Goal: Find specific page/section: Find specific page/section

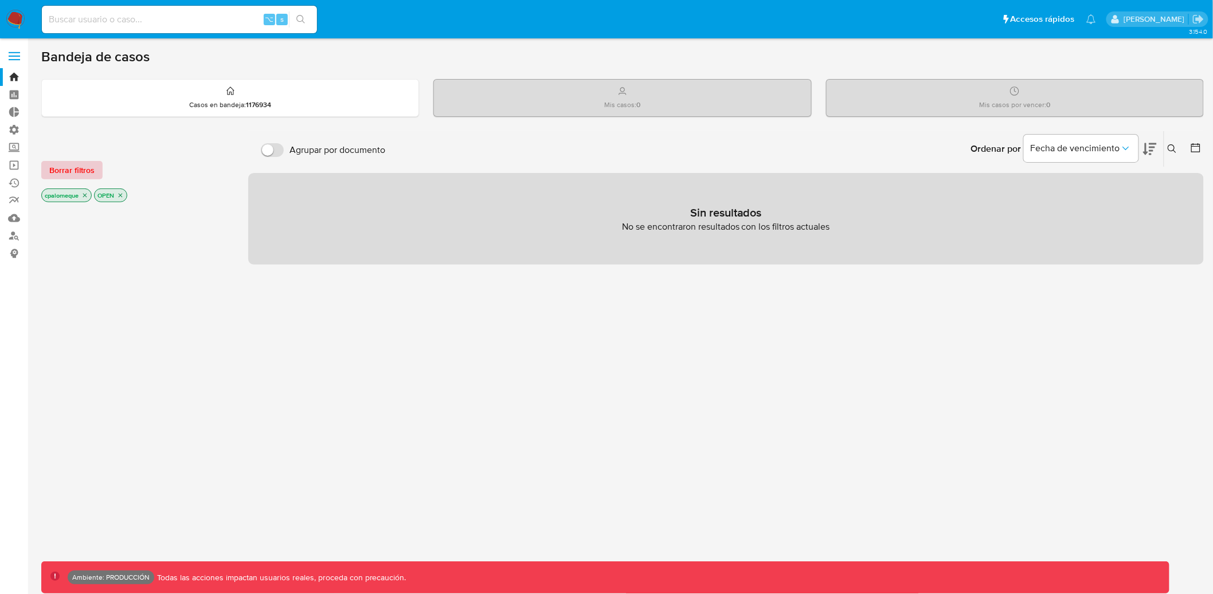
click at [76, 172] on span "Borrar filtros" at bounding box center [71, 170] width 45 height 16
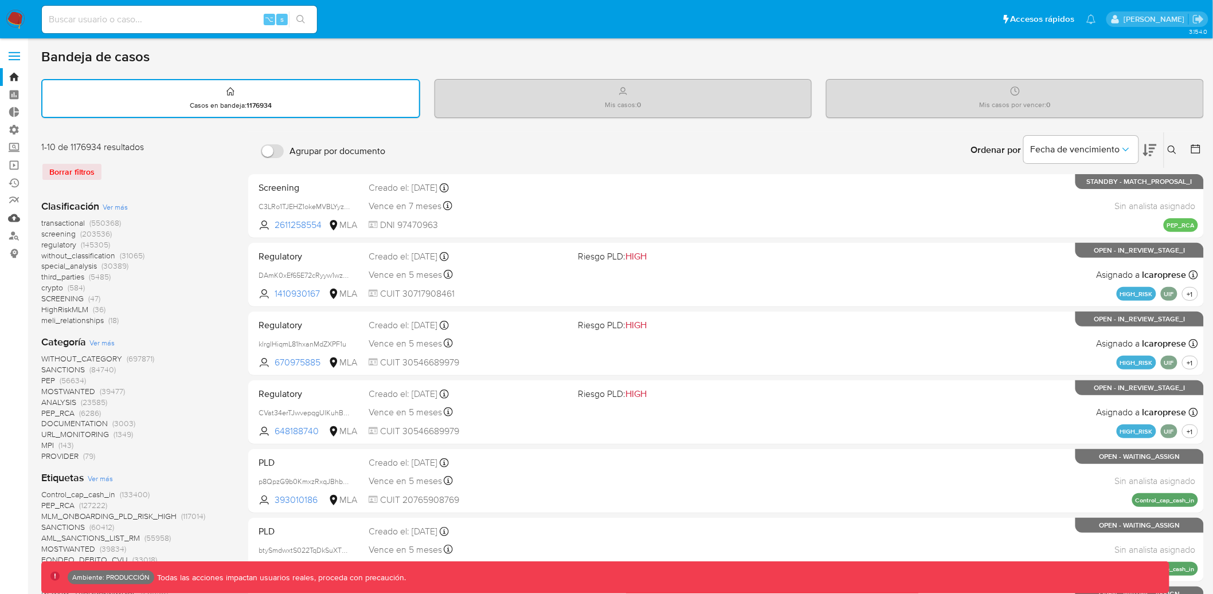
click at [13, 217] on link "Mulan" at bounding box center [68, 218] width 136 height 18
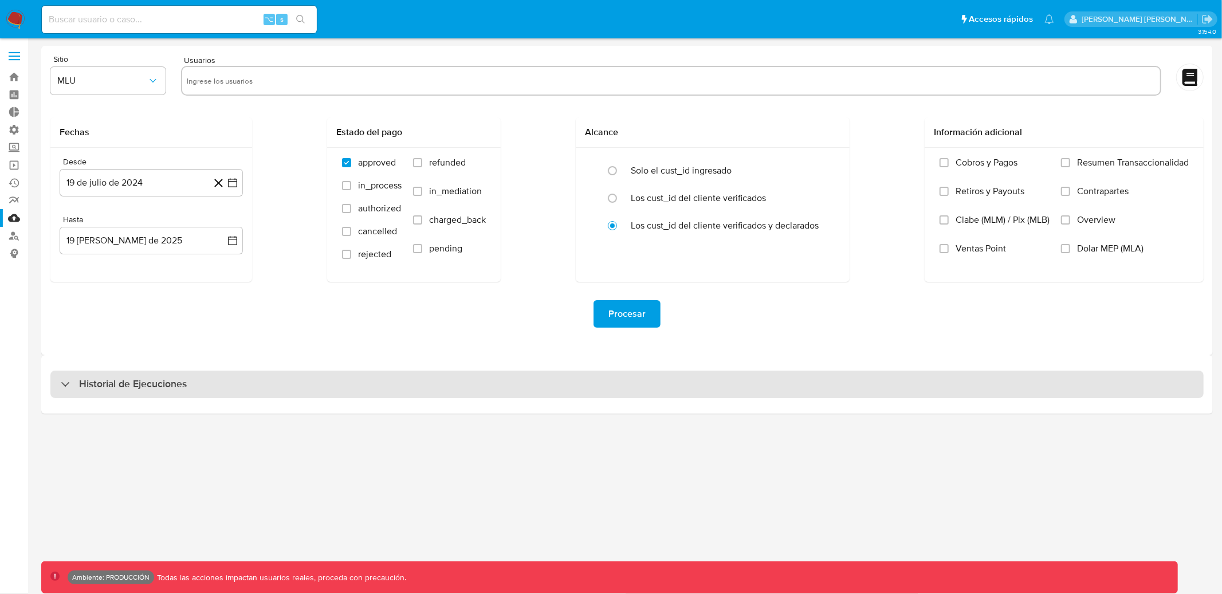
click at [572, 382] on div "Historial de Ejecuciones" at bounding box center [627, 385] width 1154 height 28
select select "10"
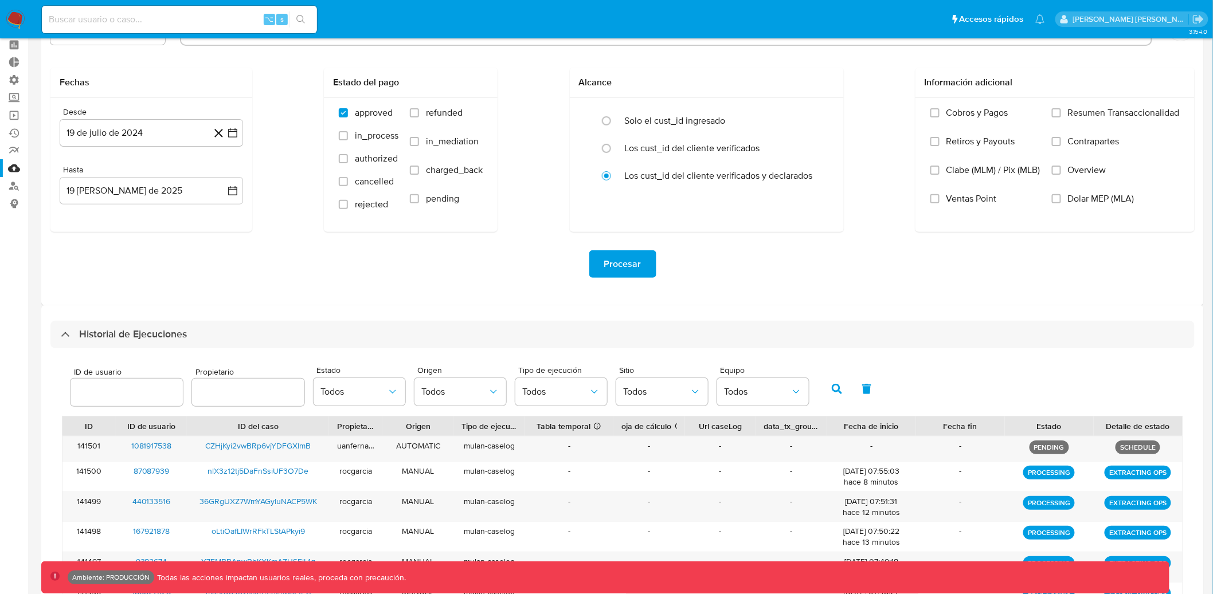
scroll to position [249, 0]
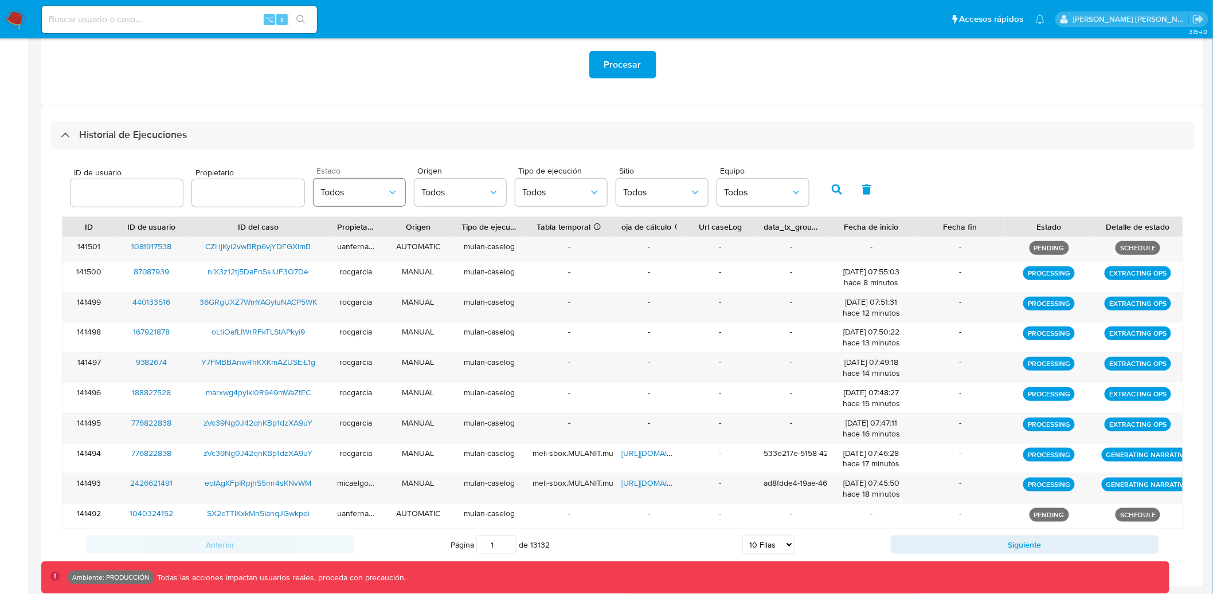
click at [374, 193] on span "Todos" at bounding box center [353, 192] width 66 height 11
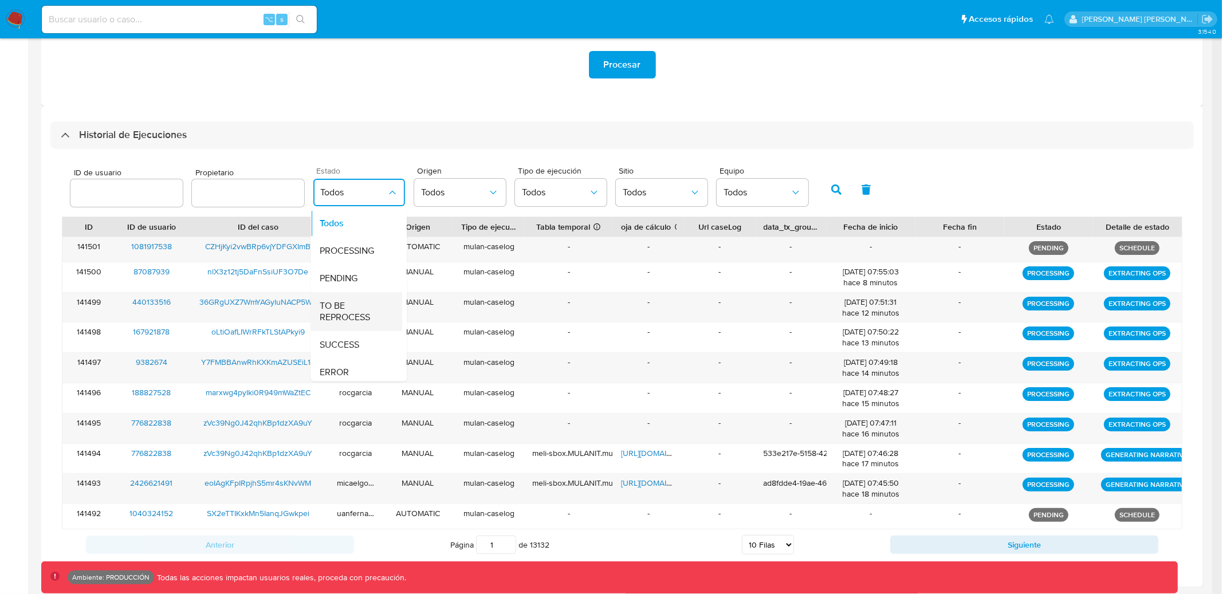
click at [354, 309] on span "TO BE REPROCESS" at bounding box center [353, 311] width 66 height 23
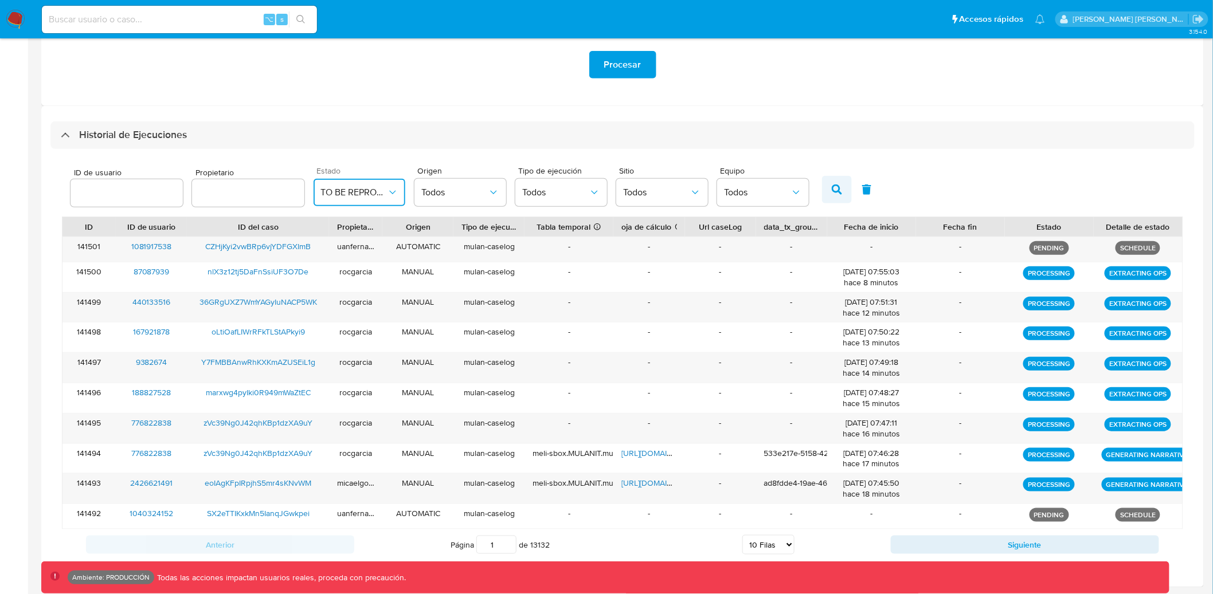
click at [833, 192] on icon "button" at bounding box center [837, 190] width 10 height 10
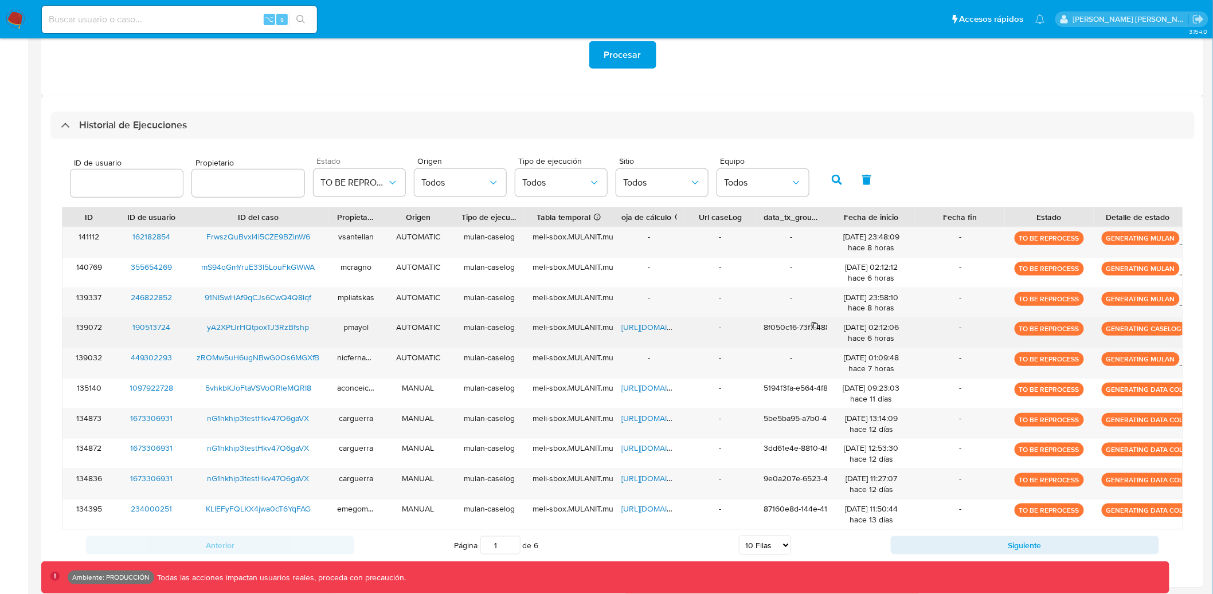
scroll to position [260, 0]
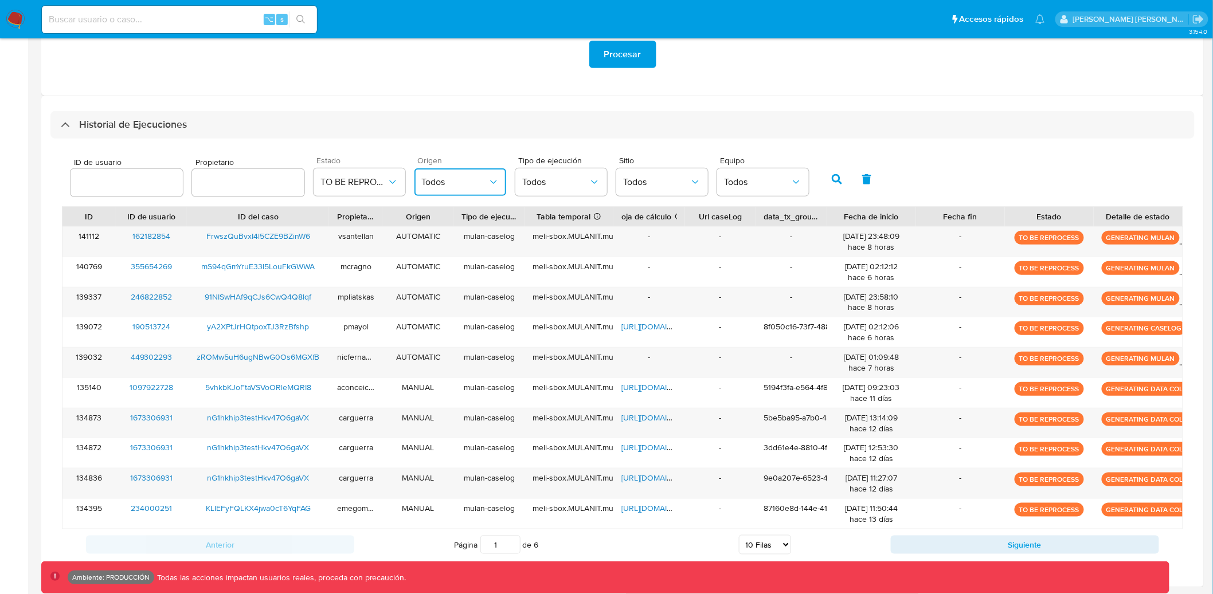
click at [491, 178] on icon "button" at bounding box center [493, 182] width 11 height 11
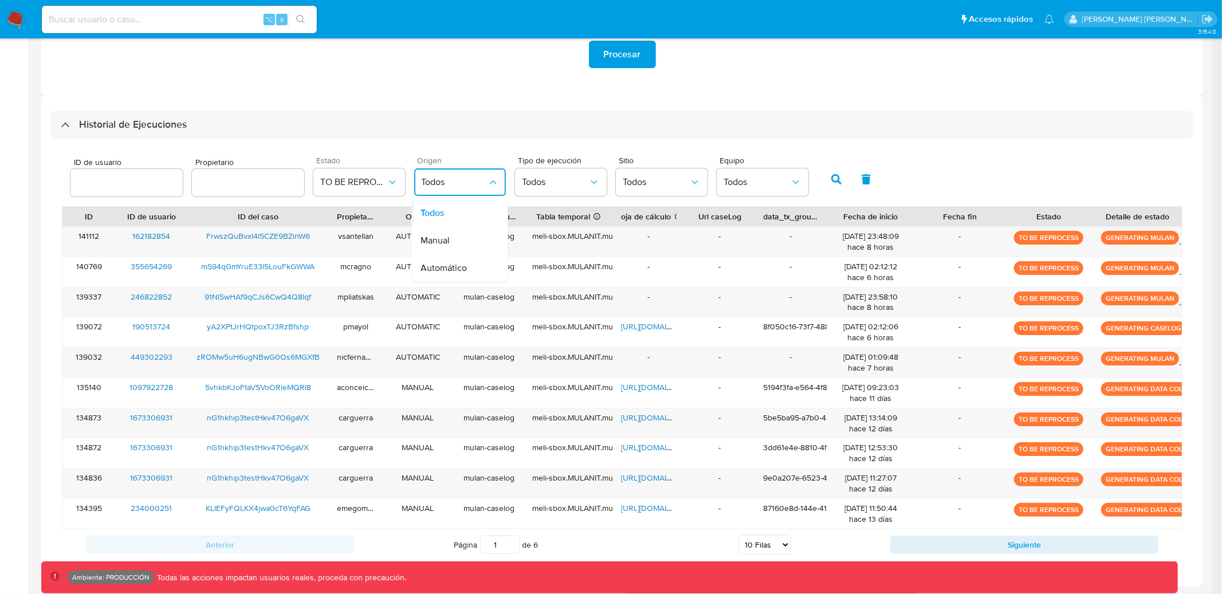
click at [491, 177] on icon "button" at bounding box center [493, 182] width 11 height 11
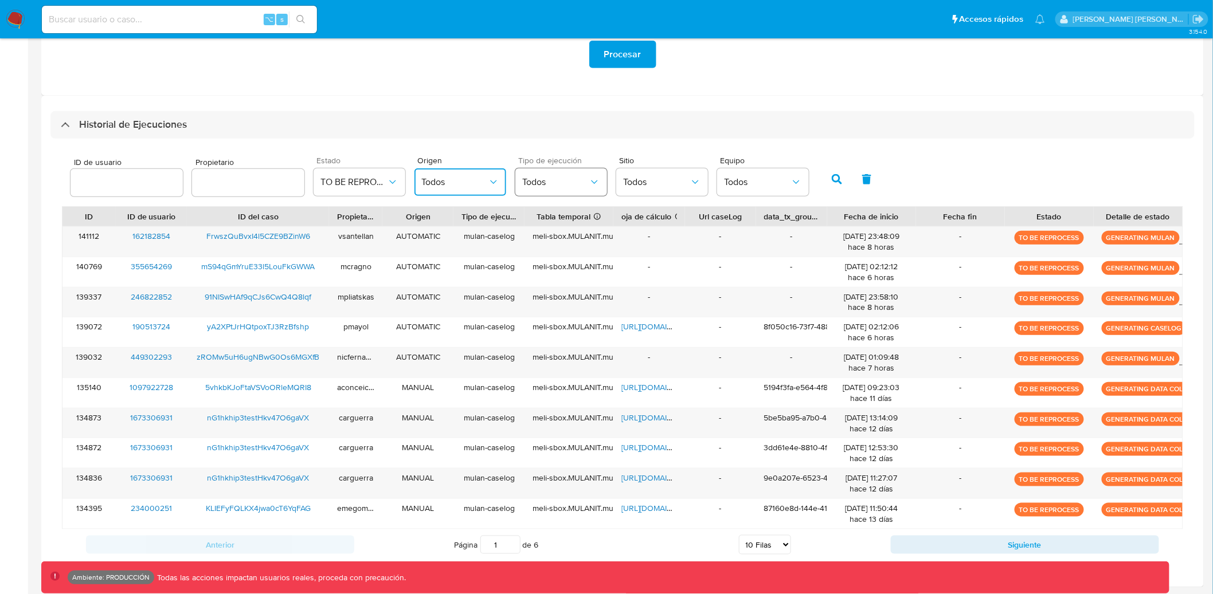
click at [589, 177] on icon "button" at bounding box center [594, 182] width 11 height 11
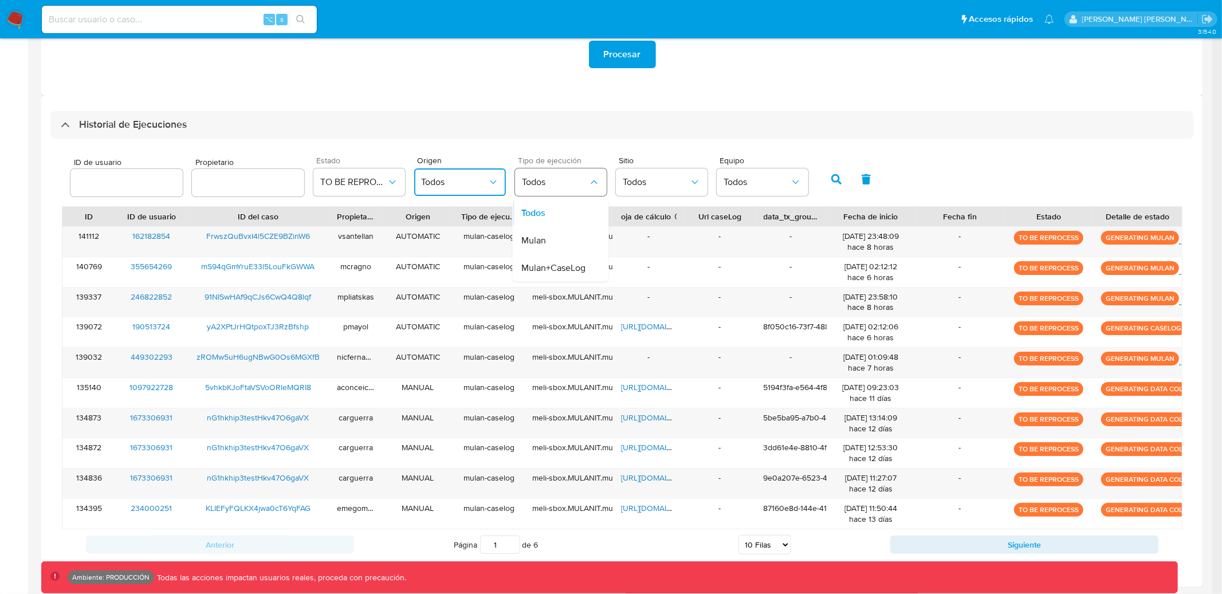
click at [589, 177] on icon "button" at bounding box center [594, 182] width 11 height 11
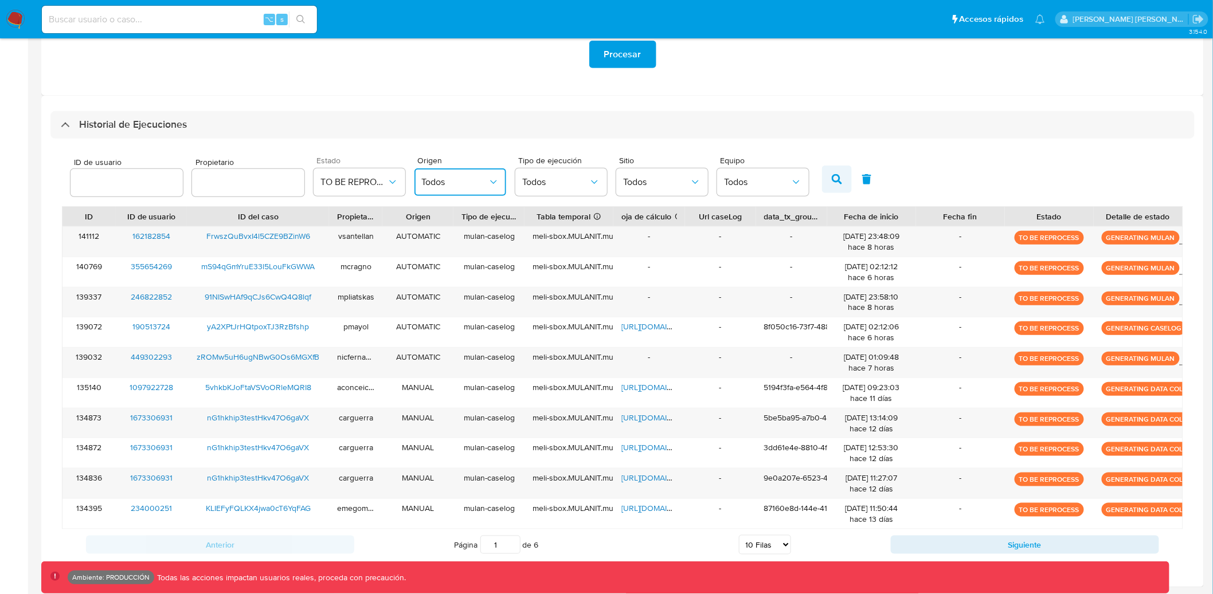
click at [832, 177] on icon "button" at bounding box center [837, 179] width 10 height 10
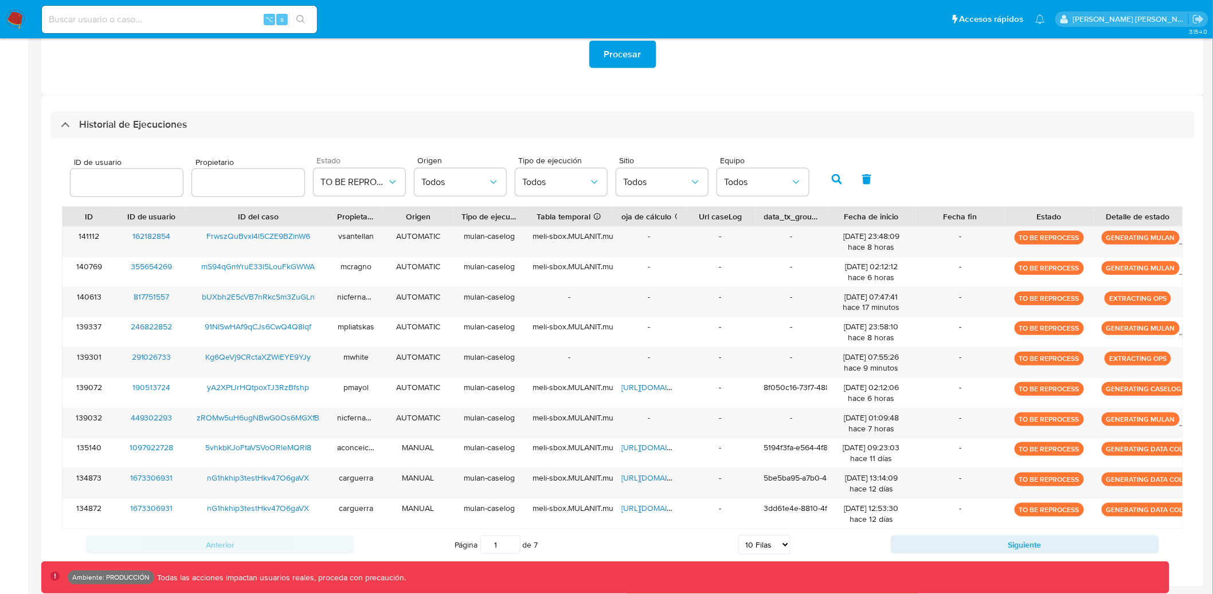
click at [783, 549] on select "5 Filas 10 Filas 20 Filas 25 Filas 50 Filas 100 Filas" at bounding box center [764, 544] width 52 height 19
click at [477, 179] on span "Todos" at bounding box center [454, 182] width 66 height 11
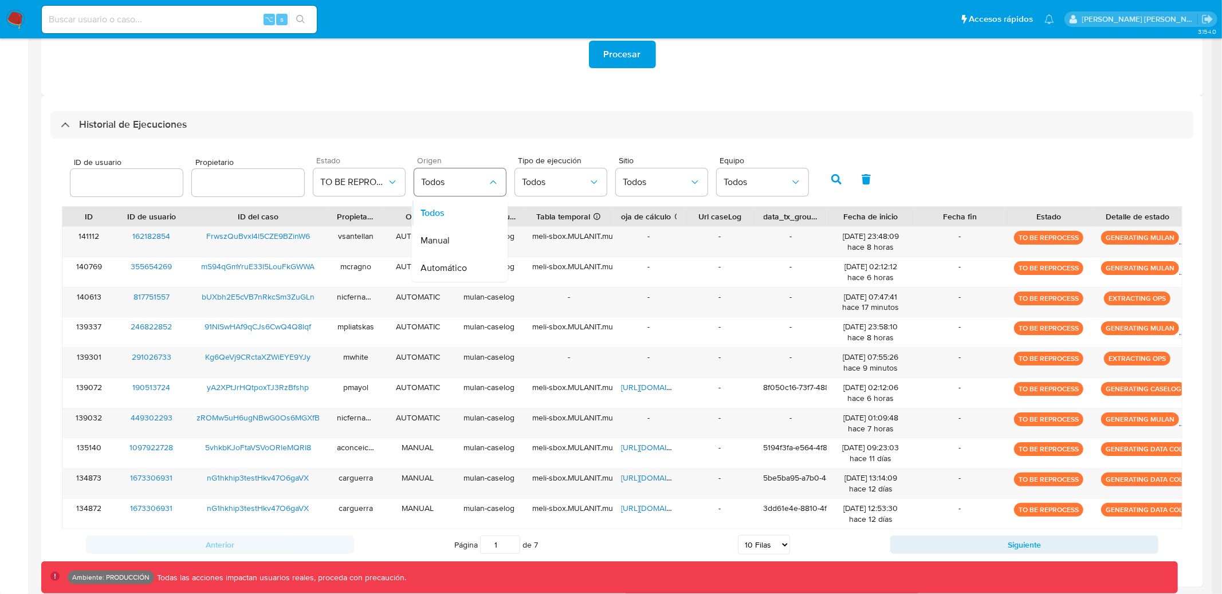
click at [477, 179] on span "Todos" at bounding box center [454, 182] width 66 height 11
